Goal: Check status: Check status

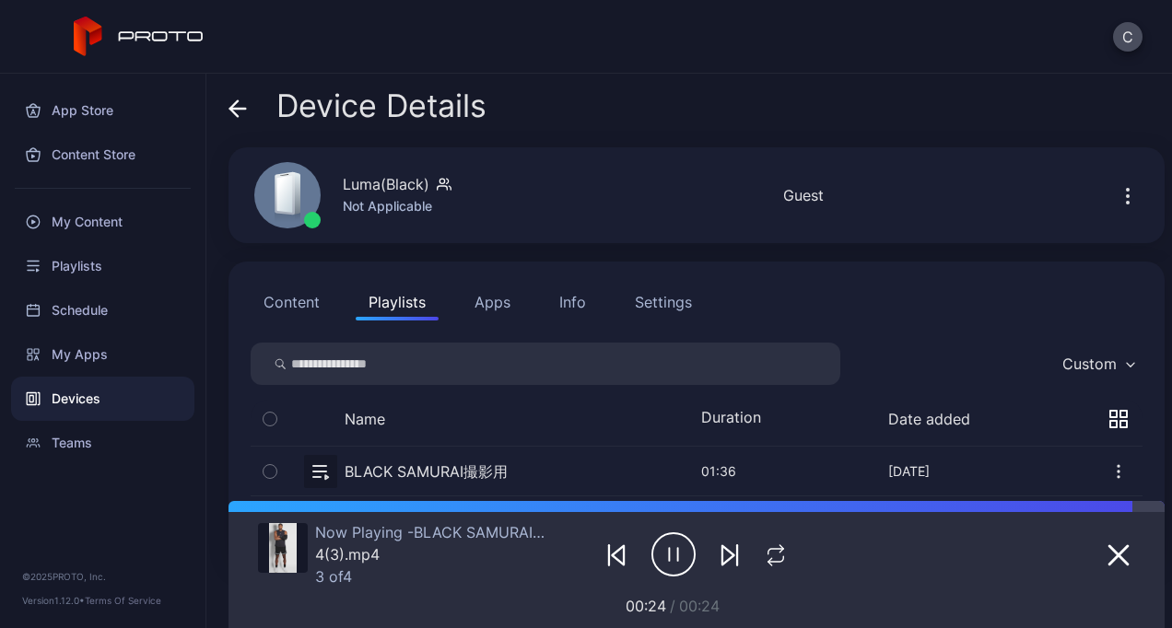
scroll to position [81, 0]
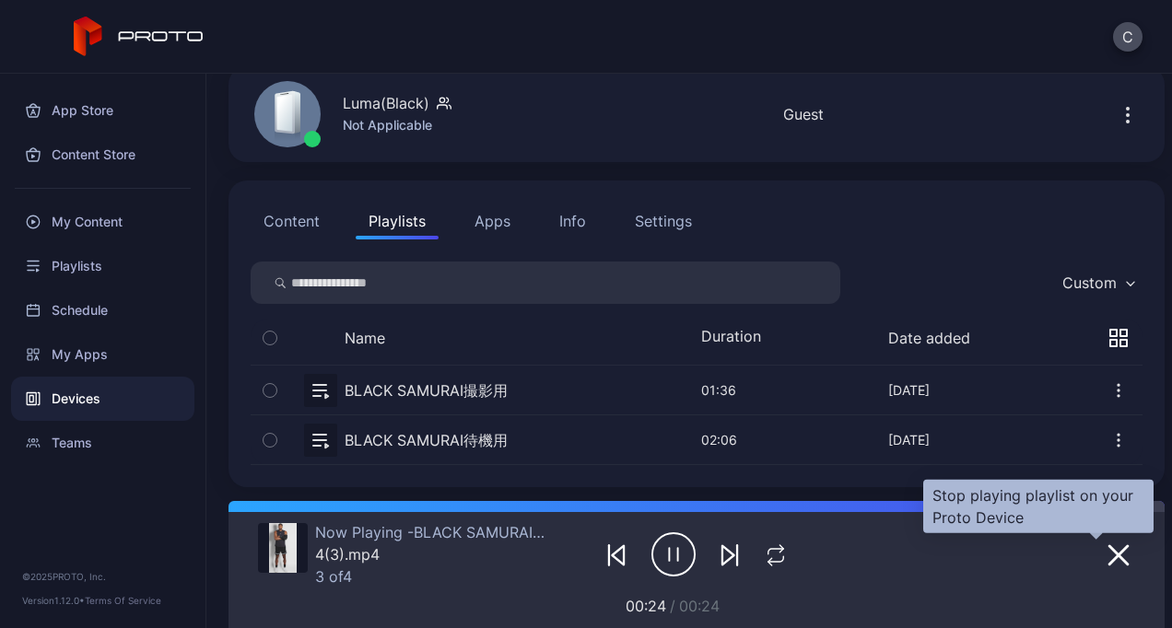
click at [1108, 557] on icon "button" at bounding box center [1119, 556] width 22 height 22
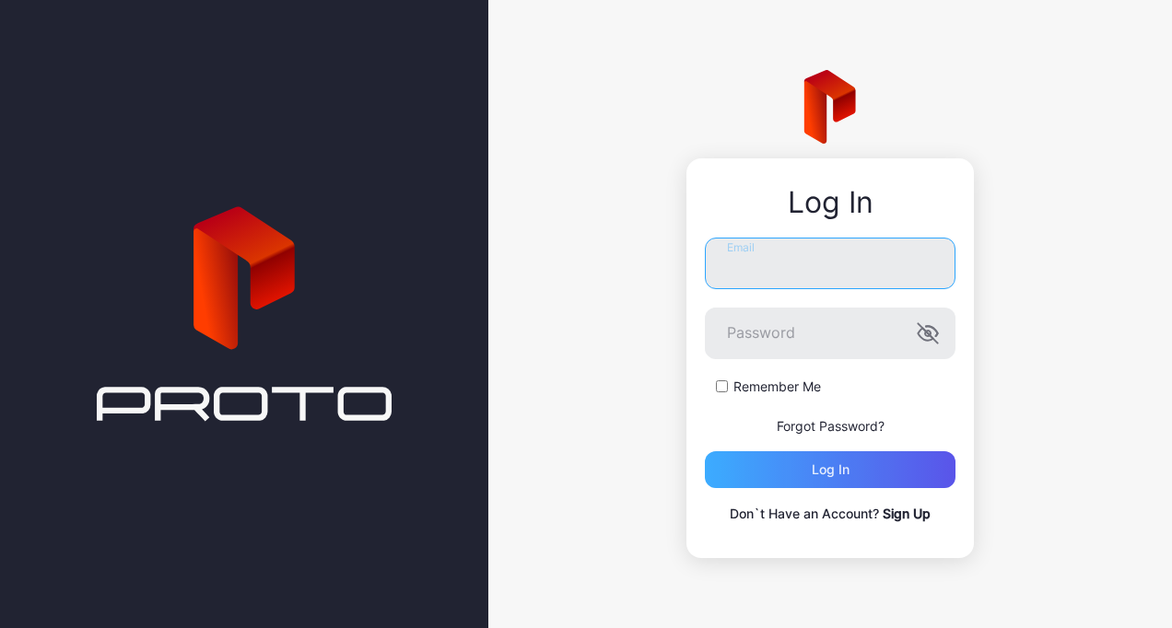
type input "**********"
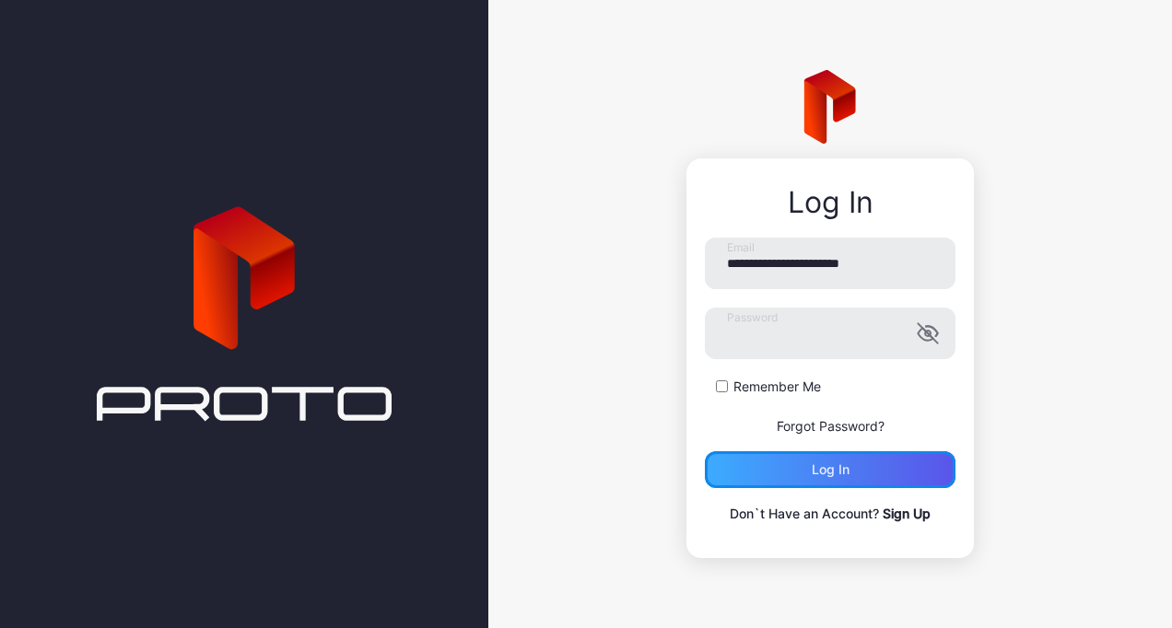
click at [807, 465] on div "Log in" at bounding box center [830, 470] width 251 height 37
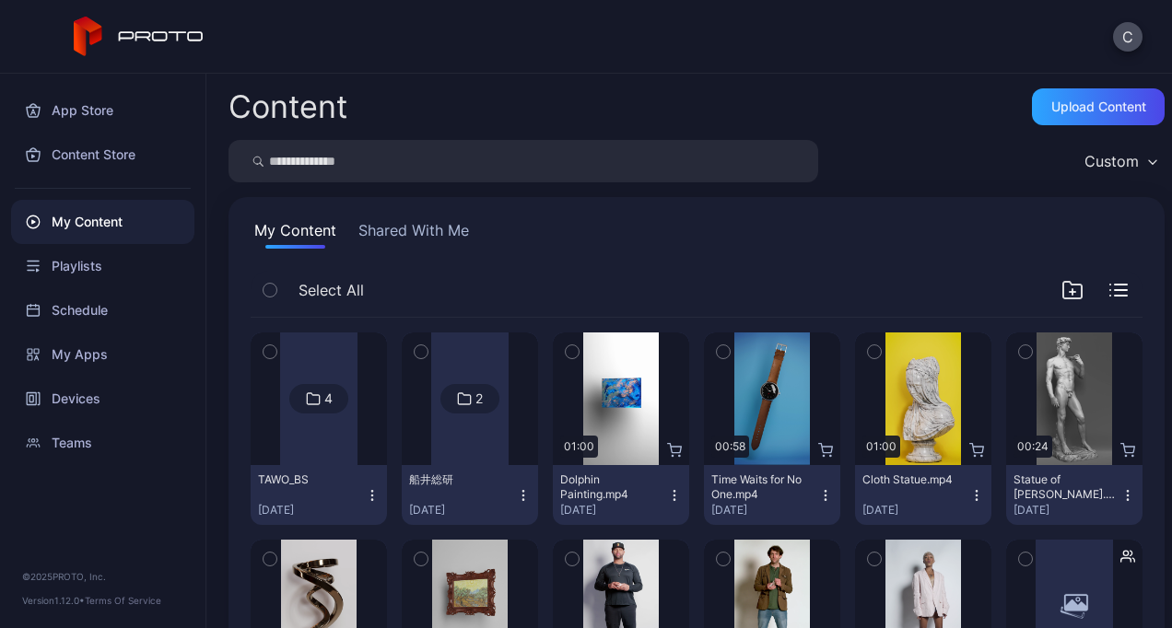
click at [407, 229] on button "Shared With Me" at bounding box center [414, 233] width 118 height 29
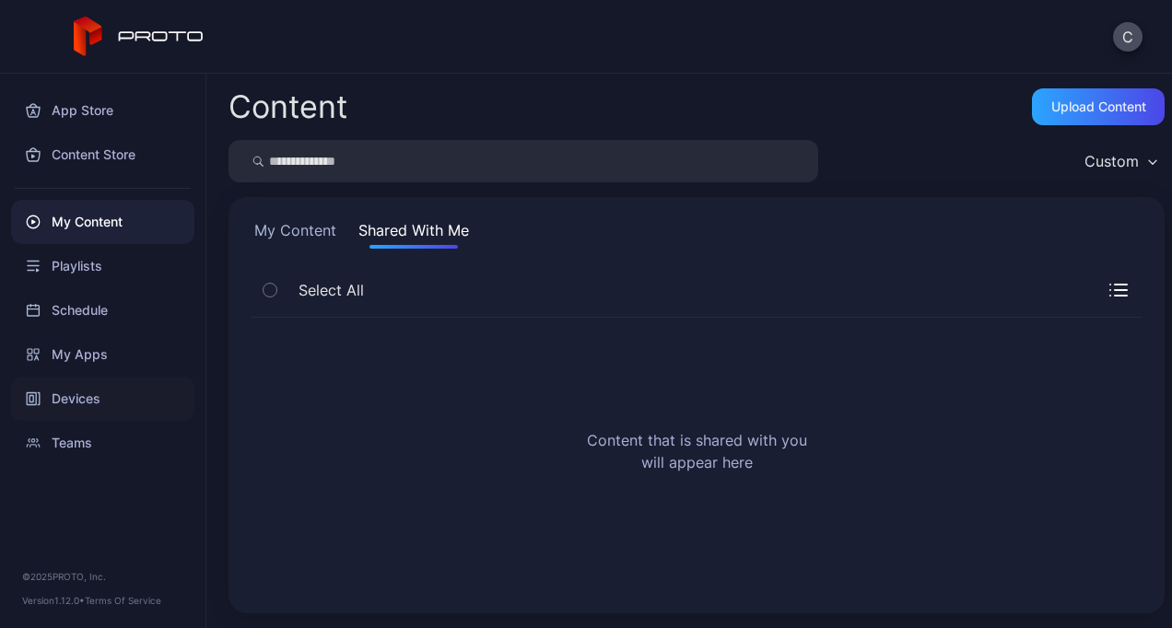
click at [96, 383] on div "Devices" at bounding box center [102, 399] width 183 height 44
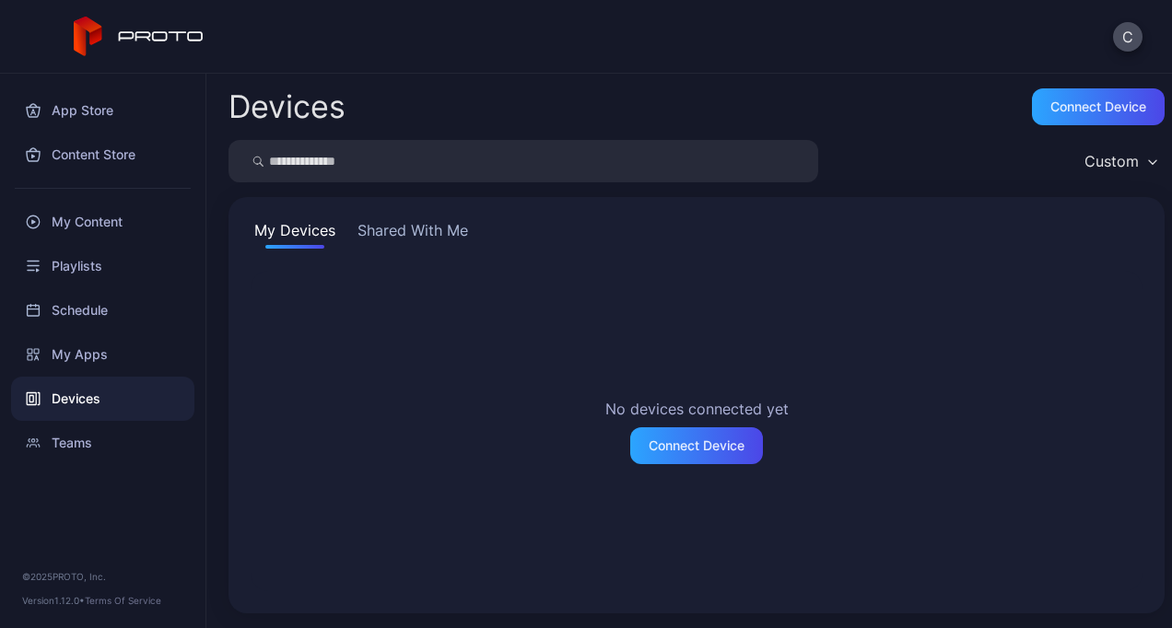
click at [411, 234] on button "Shared With Me" at bounding box center [413, 233] width 118 height 29
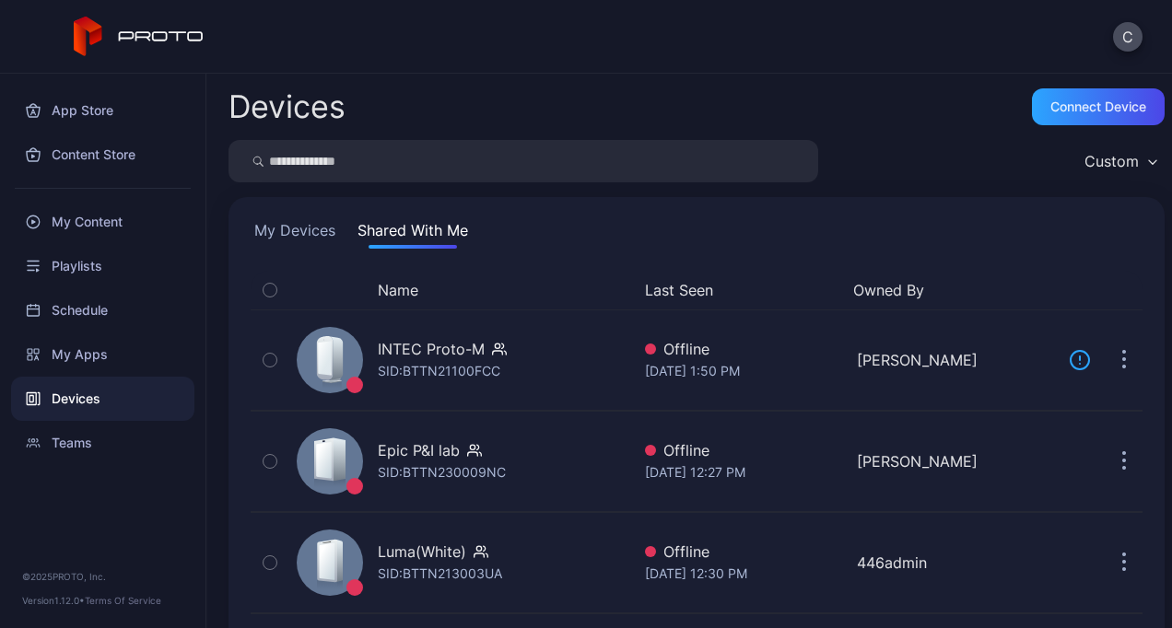
scroll to position [121, 0]
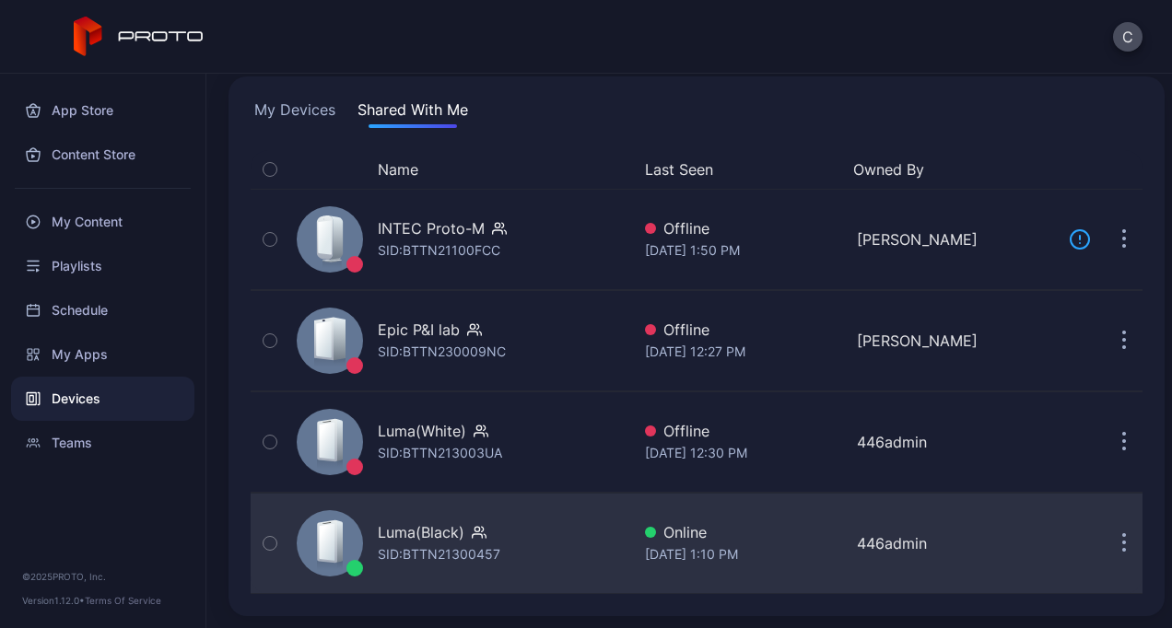
click at [492, 562] on div "SID: BTTN21300457" at bounding box center [439, 555] width 123 height 22
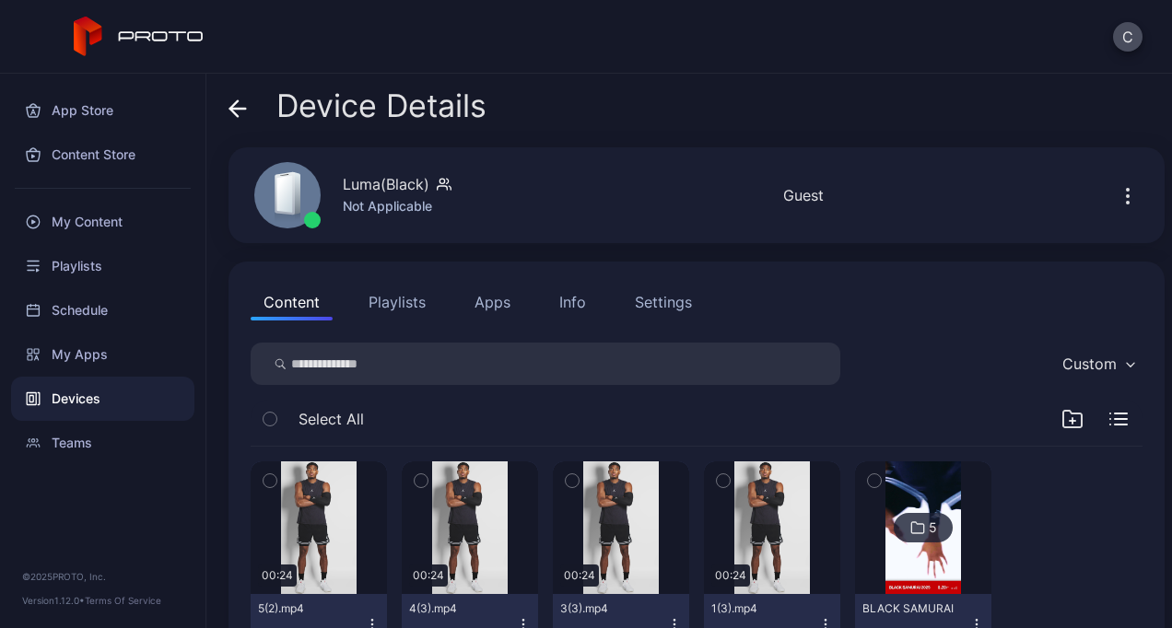
click at [401, 300] on button "Playlists" at bounding box center [397, 302] width 83 height 37
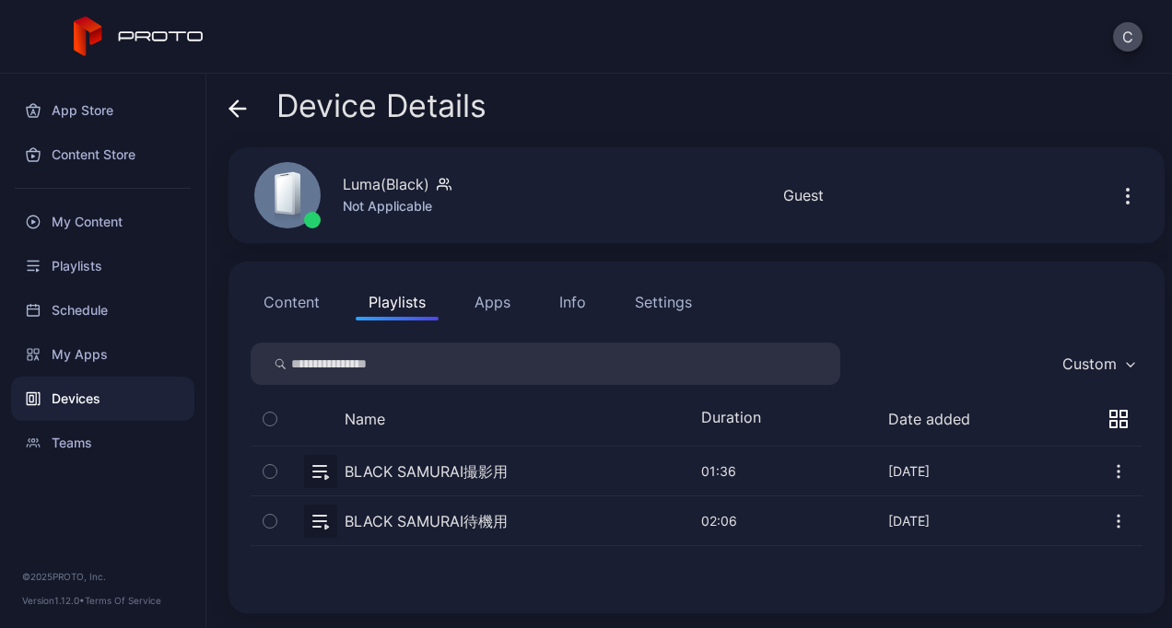
click at [364, 463] on button "button" at bounding box center [697, 471] width 892 height 49
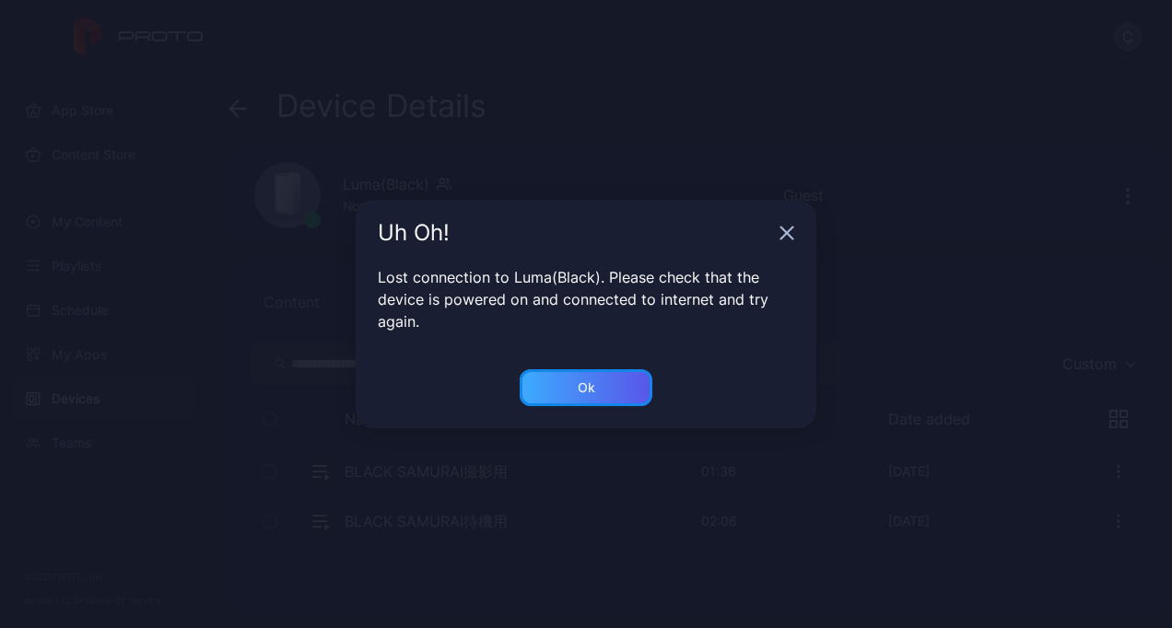
click at [579, 385] on div "Ok" at bounding box center [587, 388] width 18 height 15
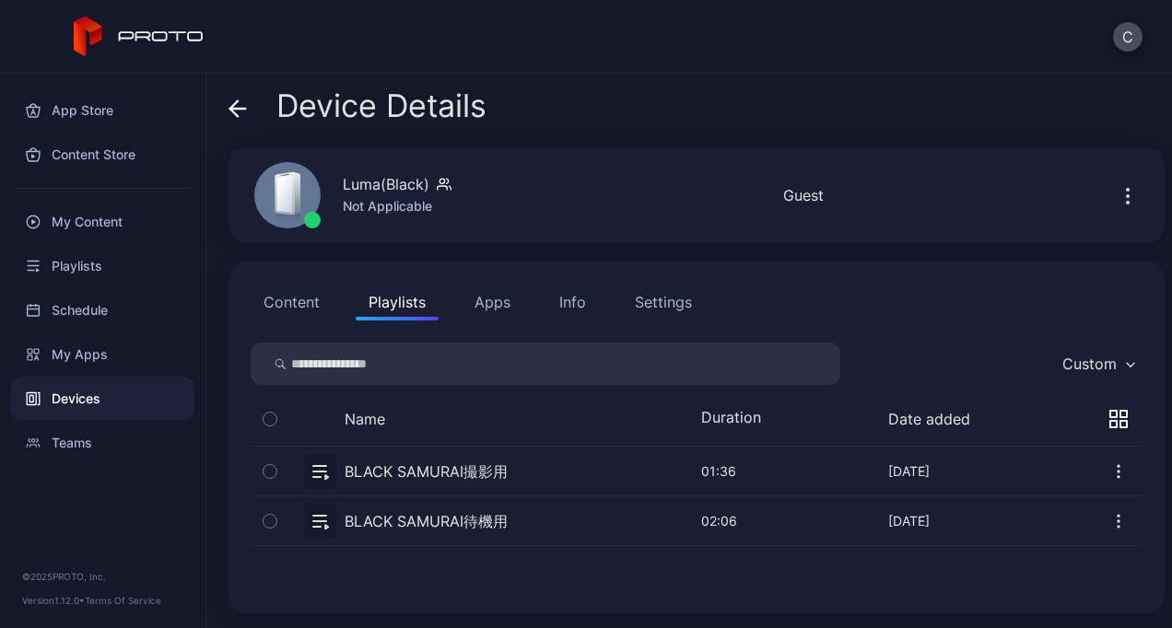
click at [468, 461] on button "button" at bounding box center [697, 471] width 892 height 49
